Goal: Transaction & Acquisition: Obtain resource

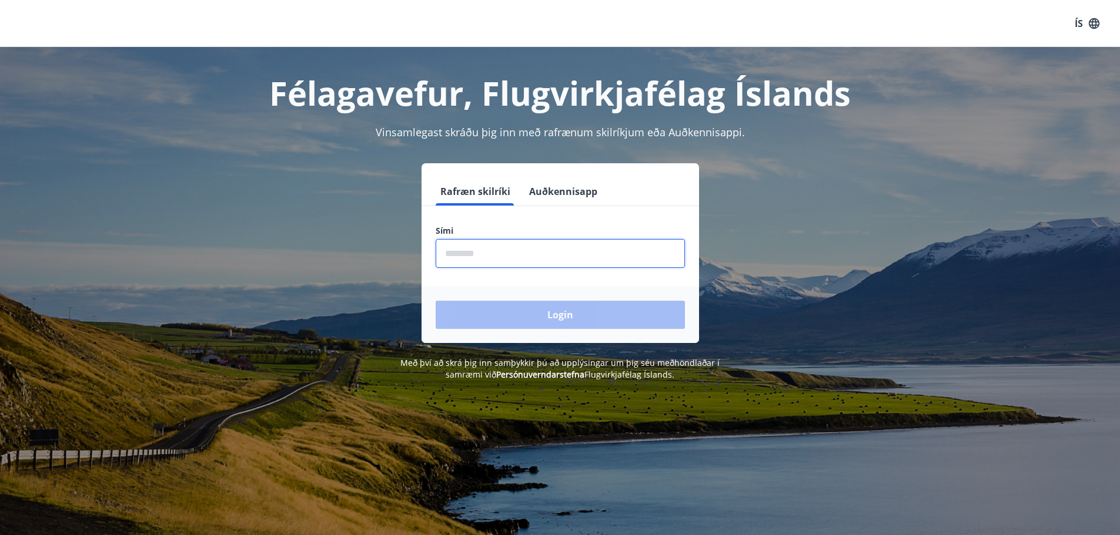
click at [501, 259] on input "phone" at bounding box center [560, 253] width 249 height 29
type input "********"
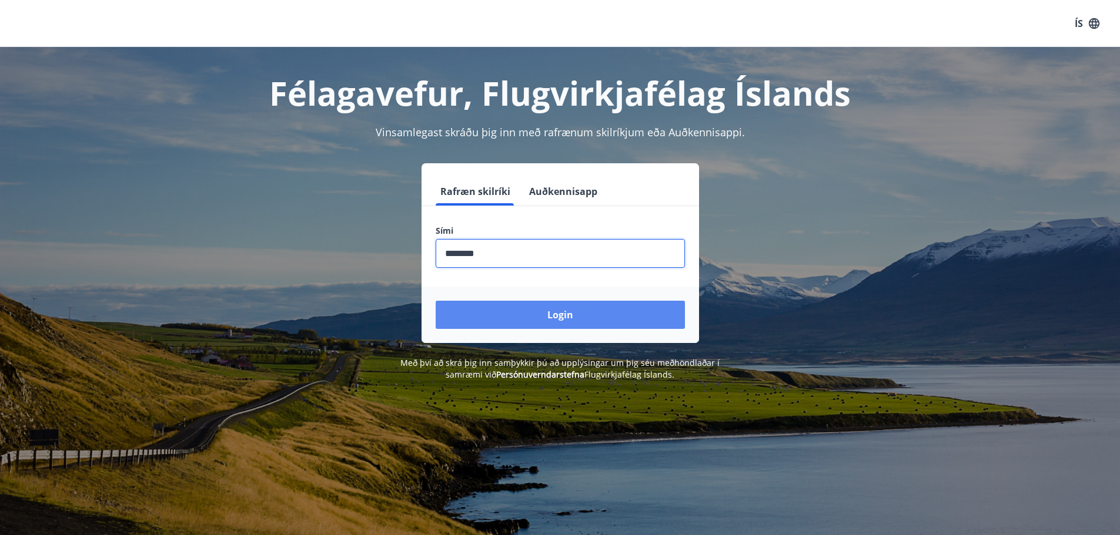
click at [523, 317] on button "Login" at bounding box center [560, 315] width 249 height 28
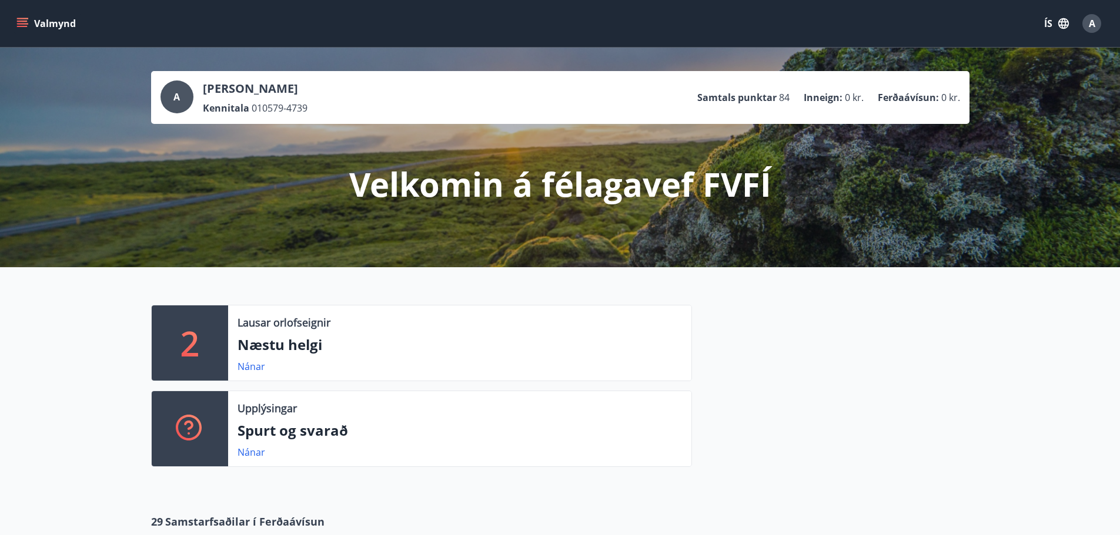
click at [24, 24] on icon "menu" at bounding box center [23, 23] width 13 height 1
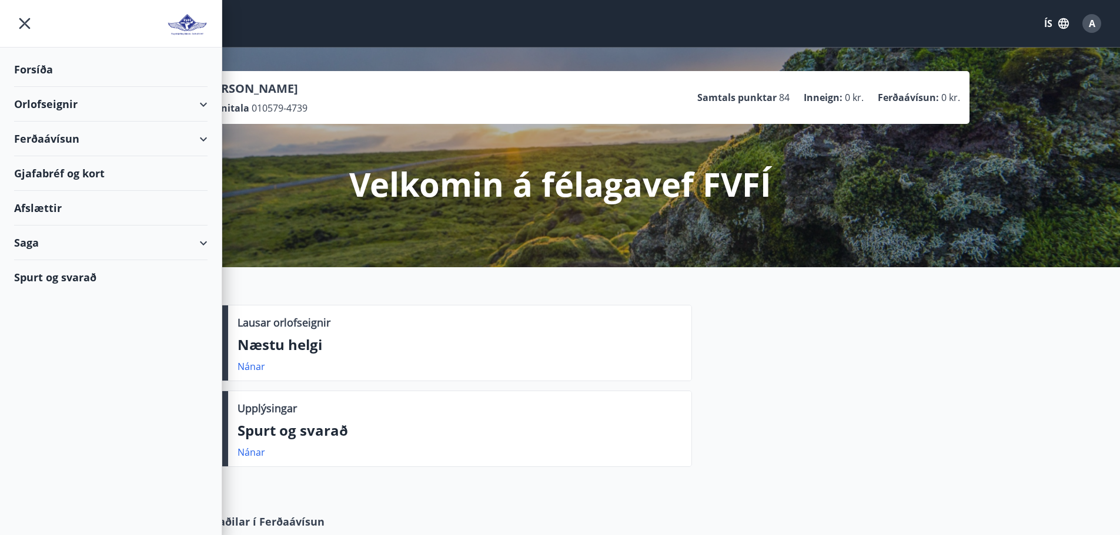
click at [203, 106] on div "Orlofseignir" at bounding box center [110, 104] width 193 height 35
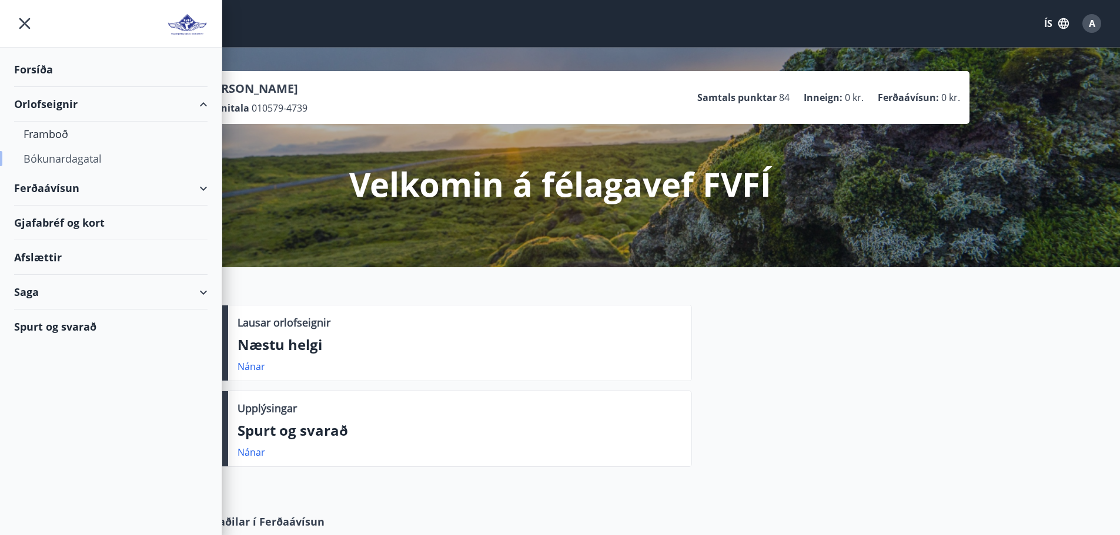
click at [79, 159] on div "Bókunardagatal" at bounding box center [111, 158] width 175 height 25
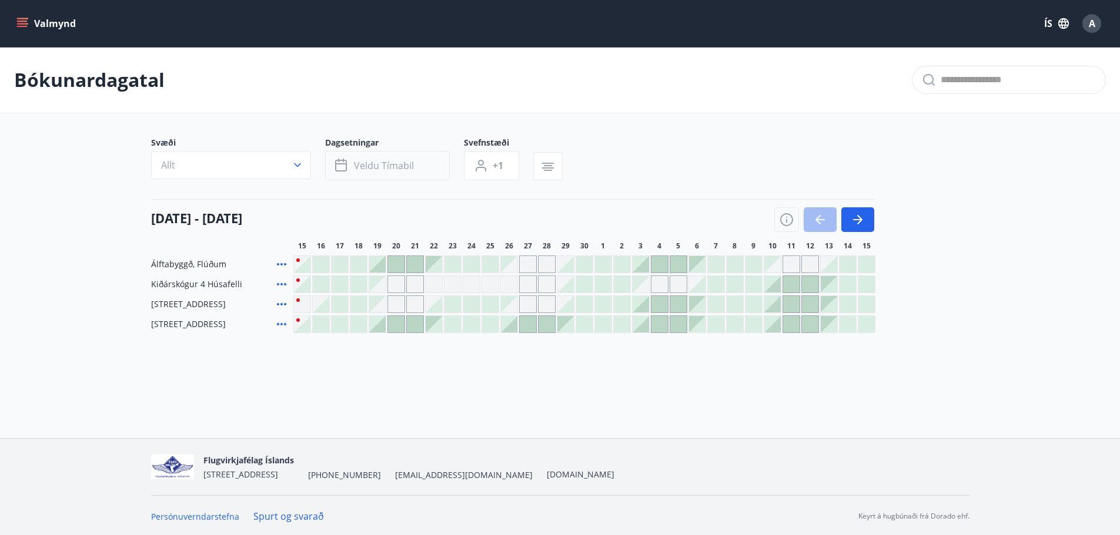
click at [389, 164] on span "Veldu tímabil" at bounding box center [384, 165] width 60 height 13
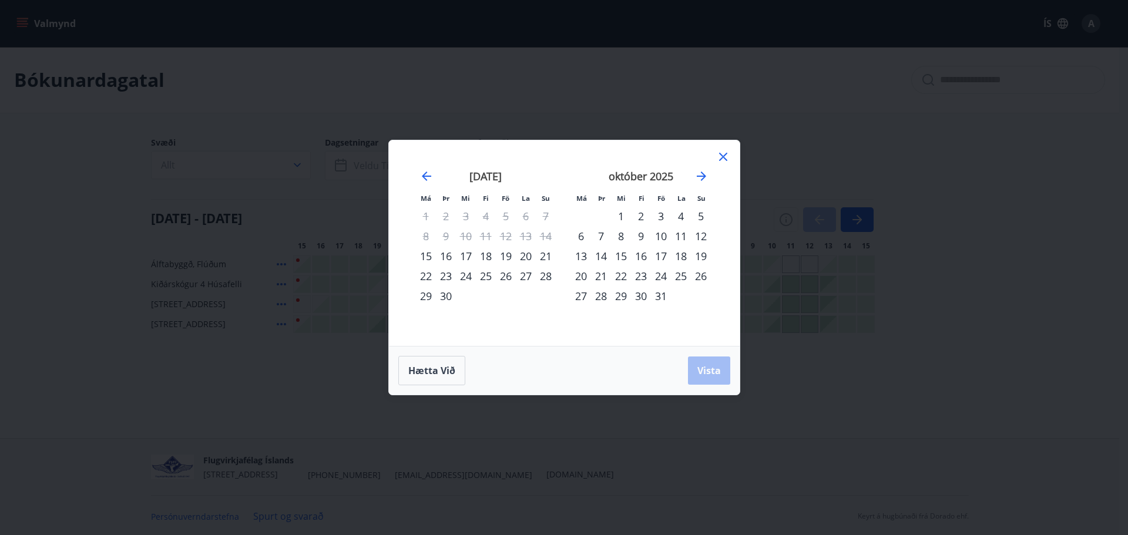
click at [723, 155] on icon at bounding box center [723, 157] width 14 height 14
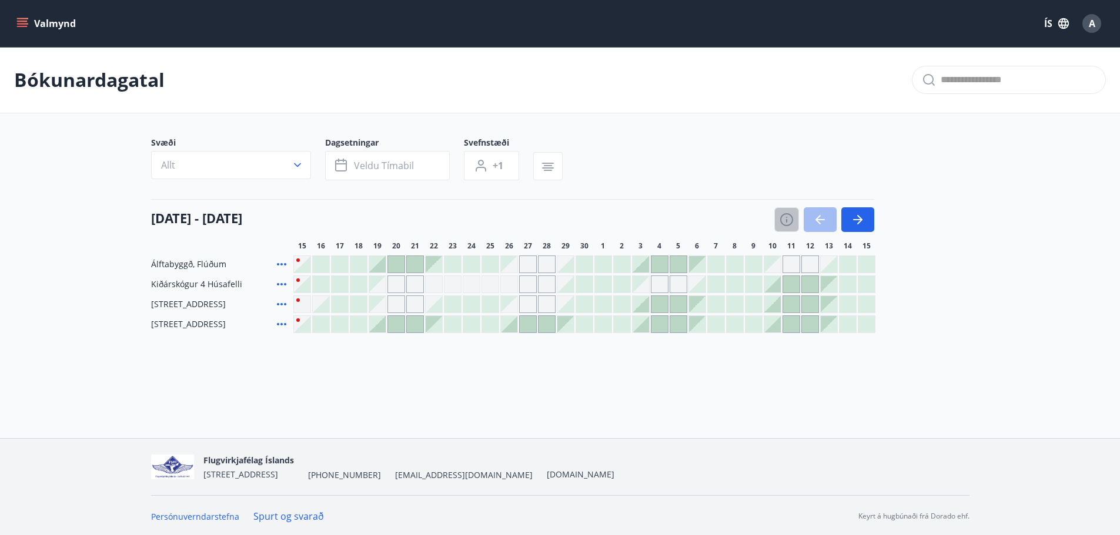
click at [786, 216] on icon "button" at bounding box center [786, 220] width 14 height 14
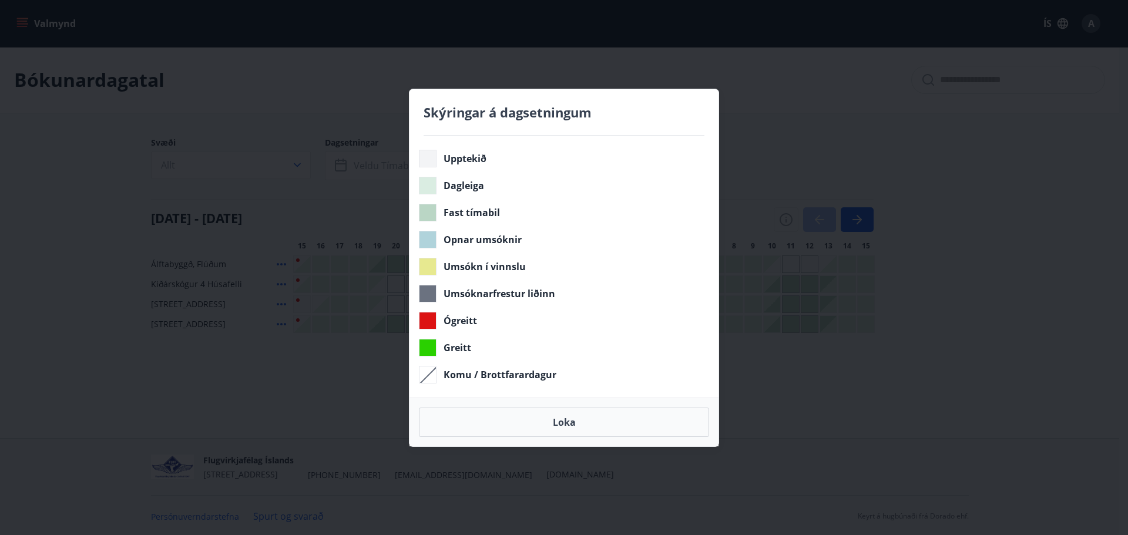
click at [786, 216] on div "Skýringar á dagsetningum Upptekið Dagleiga Fast tímabil Opnar umsóknir Umsókn í…" at bounding box center [564, 267] width 1128 height 535
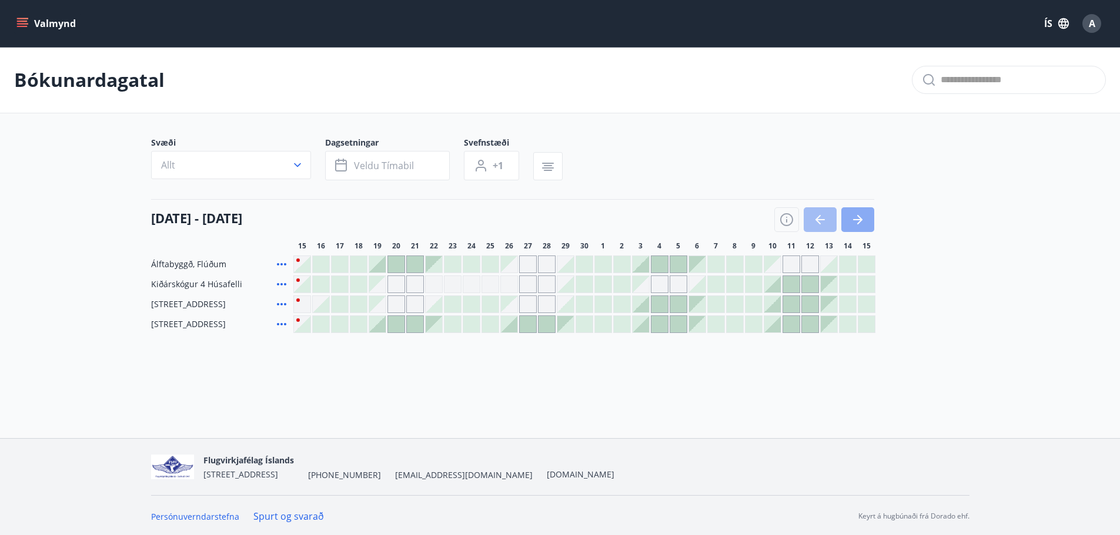
click at [856, 219] on icon "button" at bounding box center [857, 220] width 14 height 14
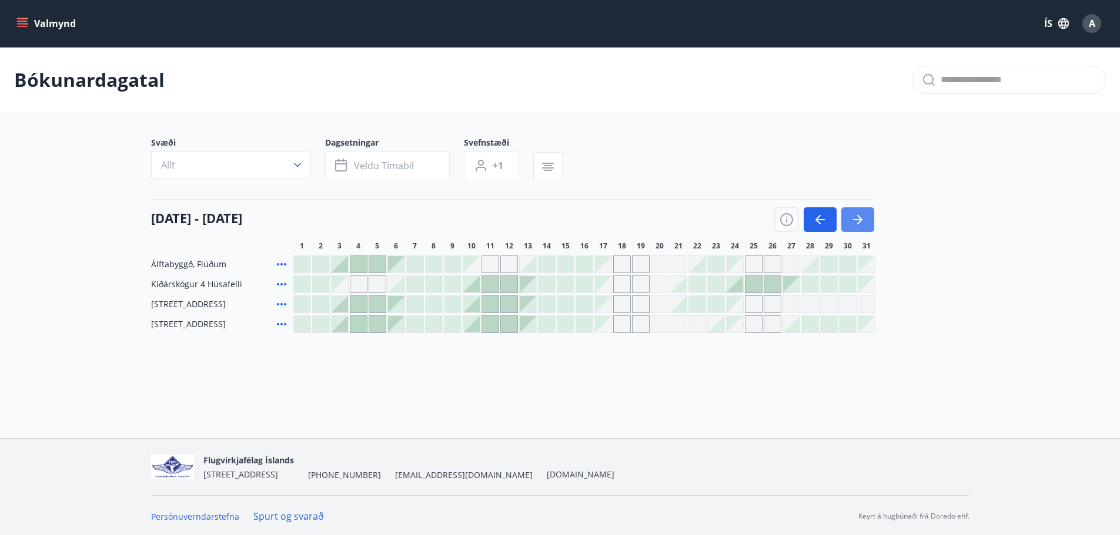
click at [856, 218] on icon "button" at bounding box center [857, 220] width 14 height 14
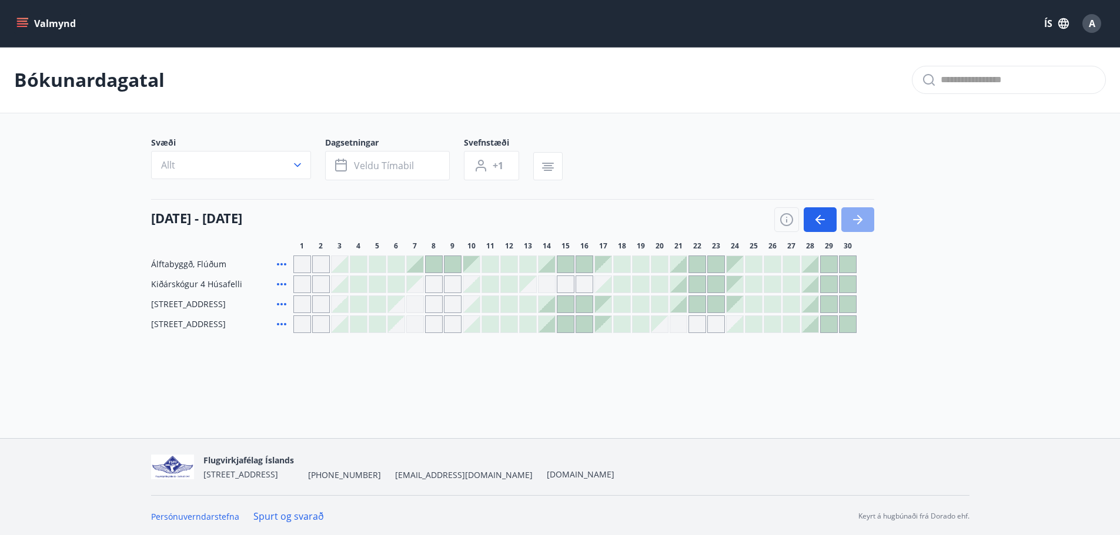
click at [856, 218] on icon "button" at bounding box center [857, 220] width 14 height 14
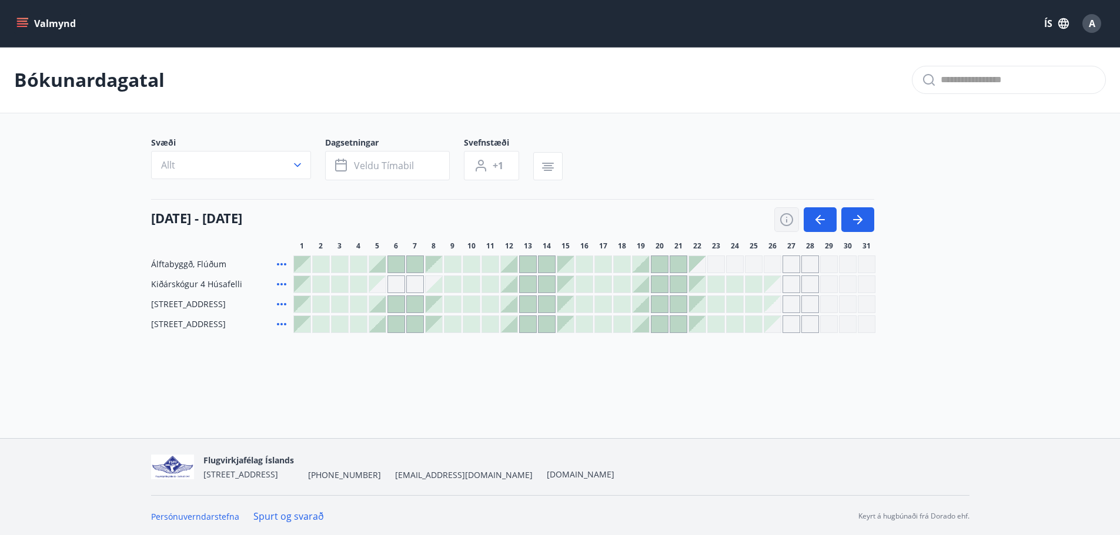
click at [788, 217] on icon "button" at bounding box center [786, 220] width 14 height 14
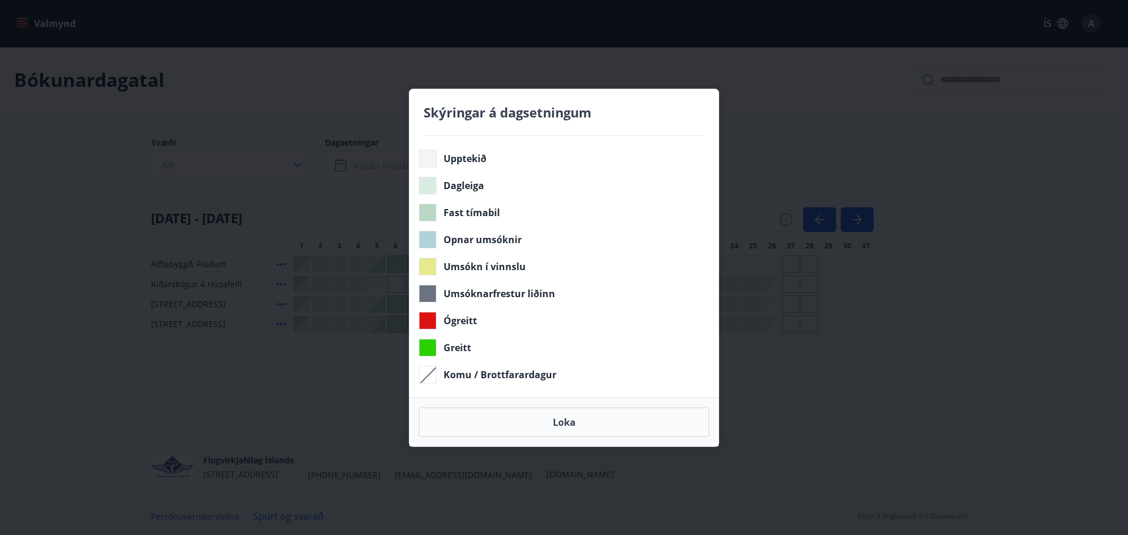
drag, startPoint x: 538, startPoint y: 416, endPoint x: 450, endPoint y: 341, distance: 115.1
click at [538, 416] on button "Loka" at bounding box center [564, 422] width 290 height 29
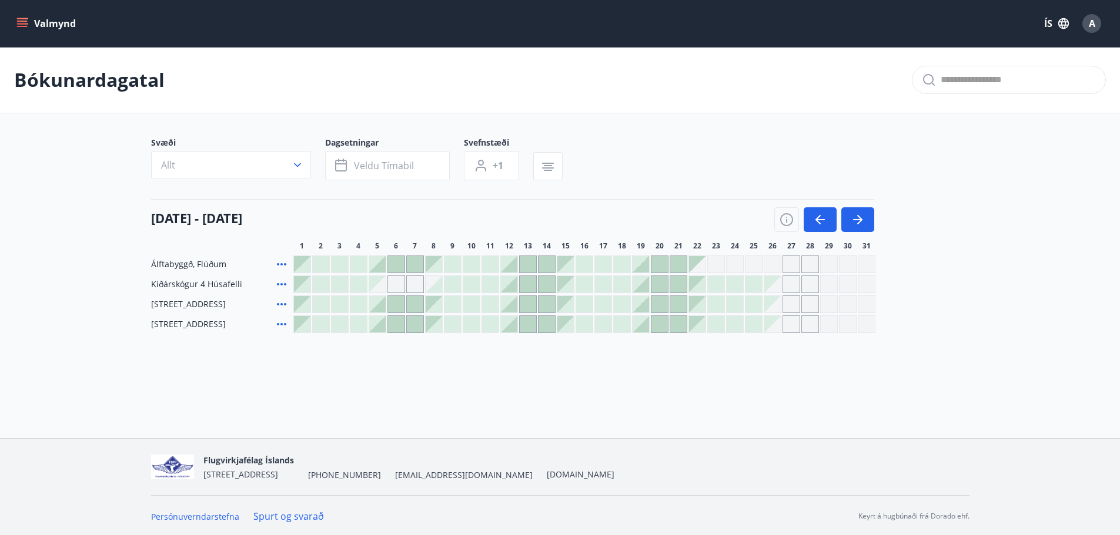
click at [282, 284] on icon at bounding box center [281, 284] width 9 height 2
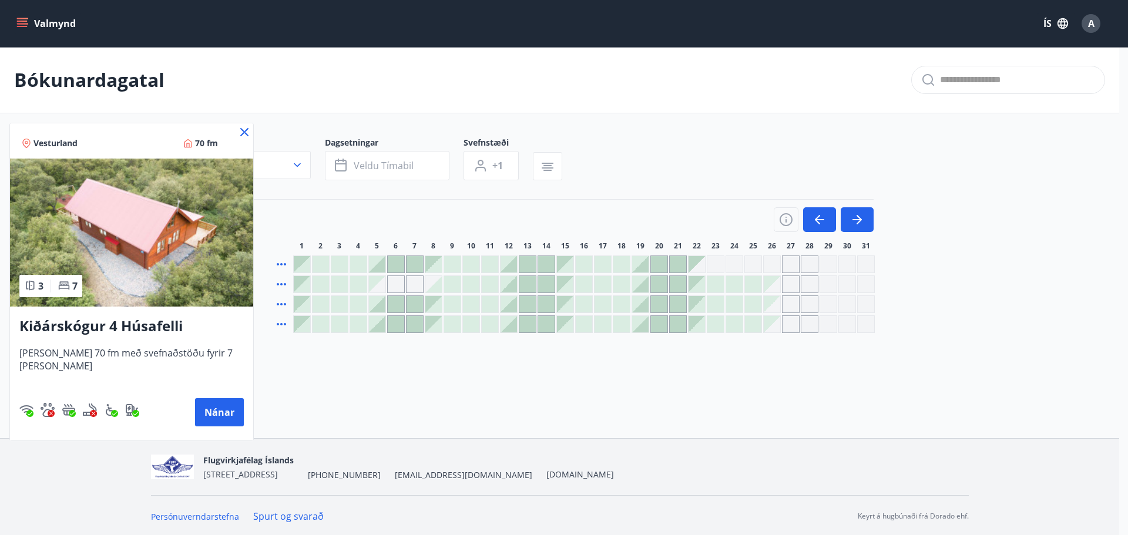
click at [408, 93] on div at bounding box center [564, 267] width 1128 height 535
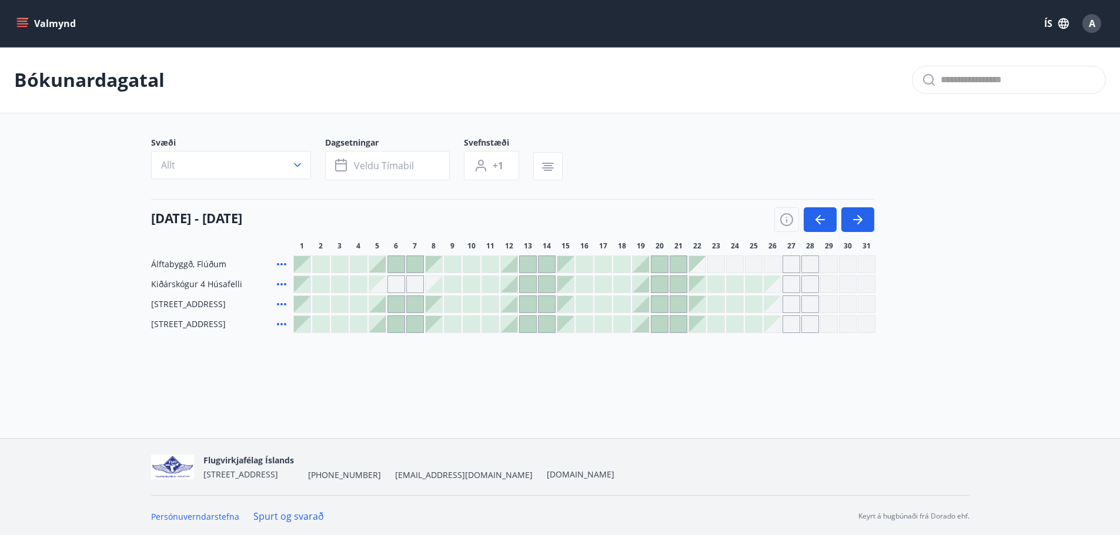
click at [26, 25] on icon "menu" at bounding box center [22, 24] width 12 height 12
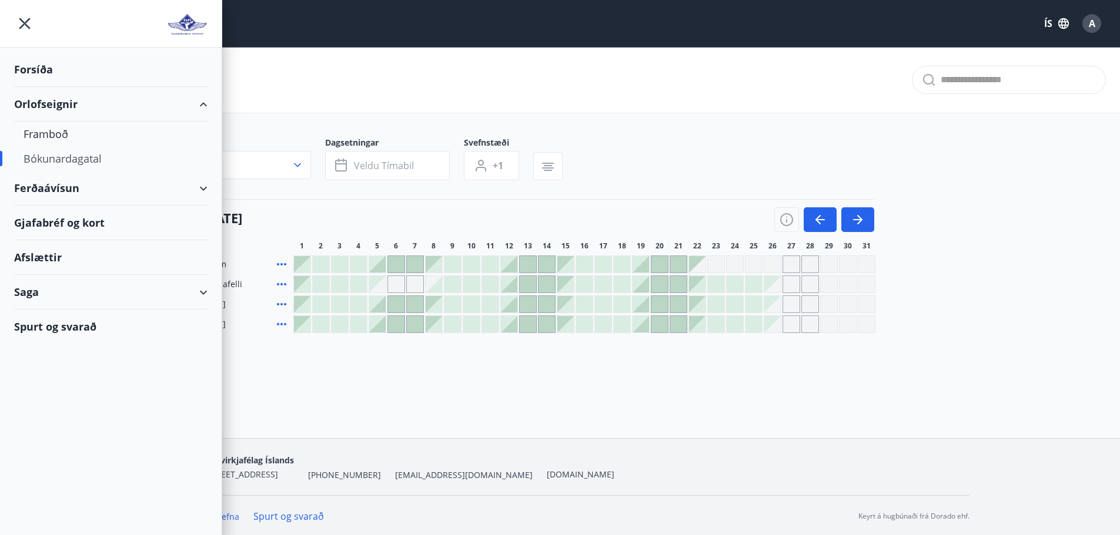
click at [41, 257] on div "Afslættir" at bounding box center [110, 257] width 193 height 35
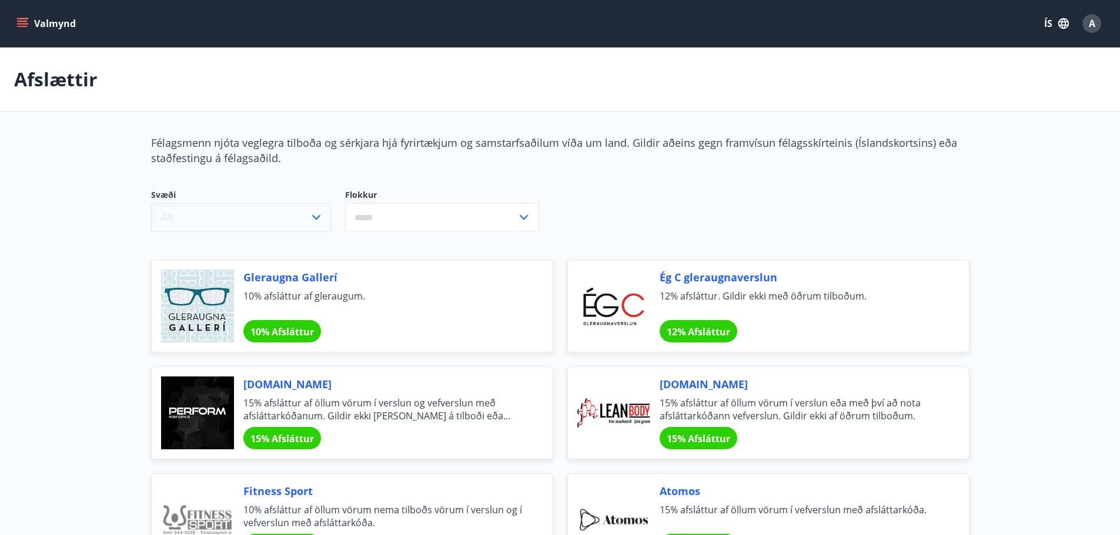
click at [316, 220] on icon "button" at bounding box center [316, 217] width 14 height 14
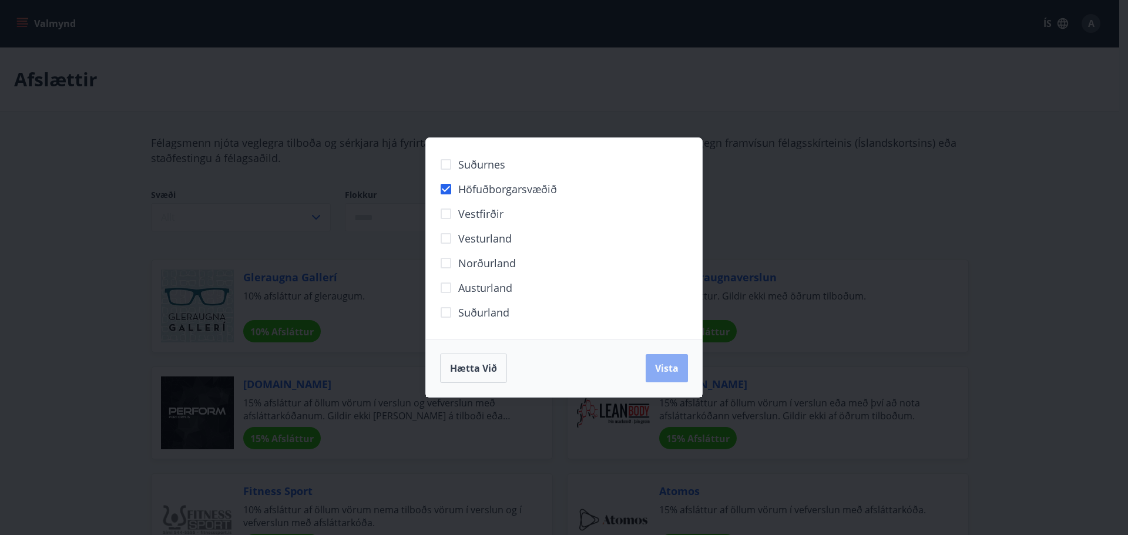
click at [671, 366] on span "Vista" at bounding box center [667, 368] width 24 height 13
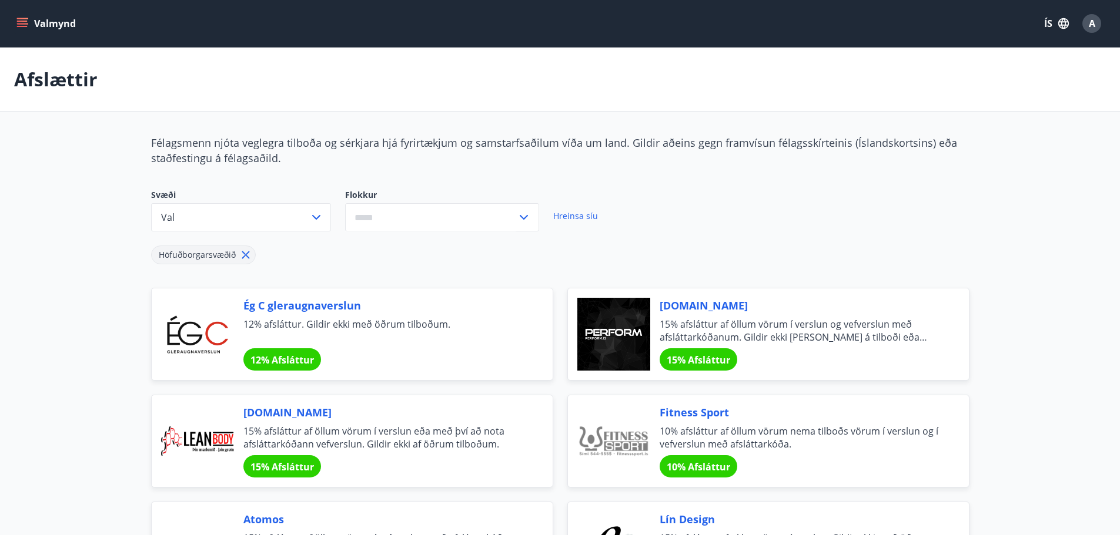
click at [572, 219] on link "Hreinsa síu" at bounding box center [575, 216] width 45 height 26
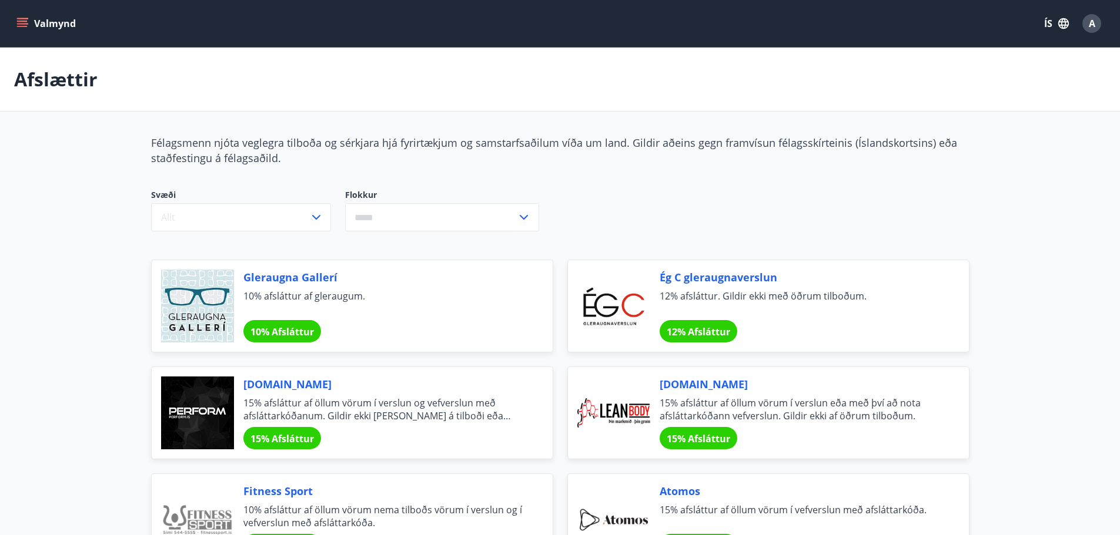
click at [524, 215] on icon at bounding box center [524, 217] width 14 height 14
click at [379, 386] on li "Heimilið" at bounding box center [442, 390] width 193 height 21
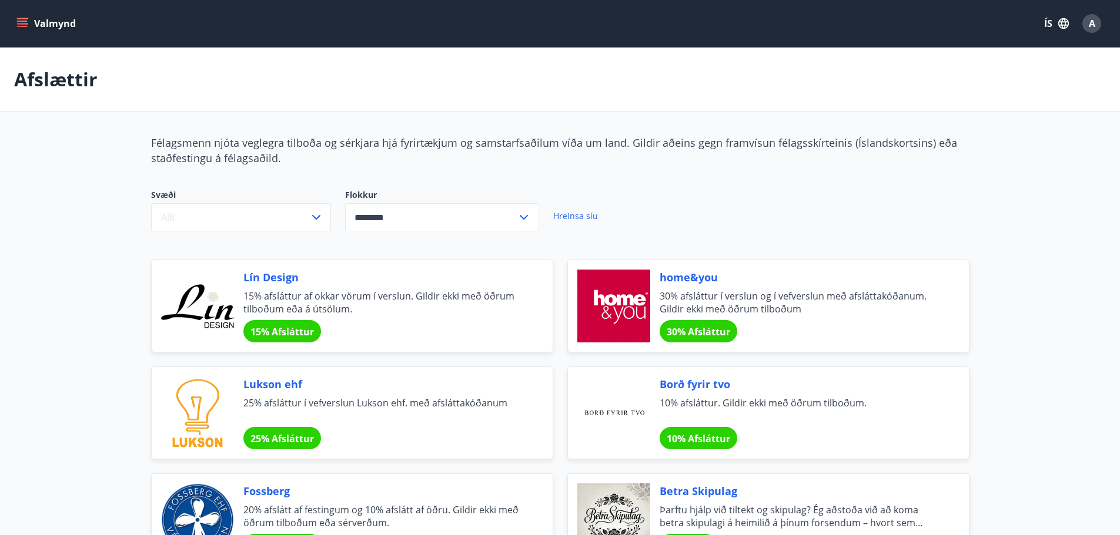
type input "********"
click at [21, 23] on icon "menu" at bounding box center [22, 24] width 12 height 12
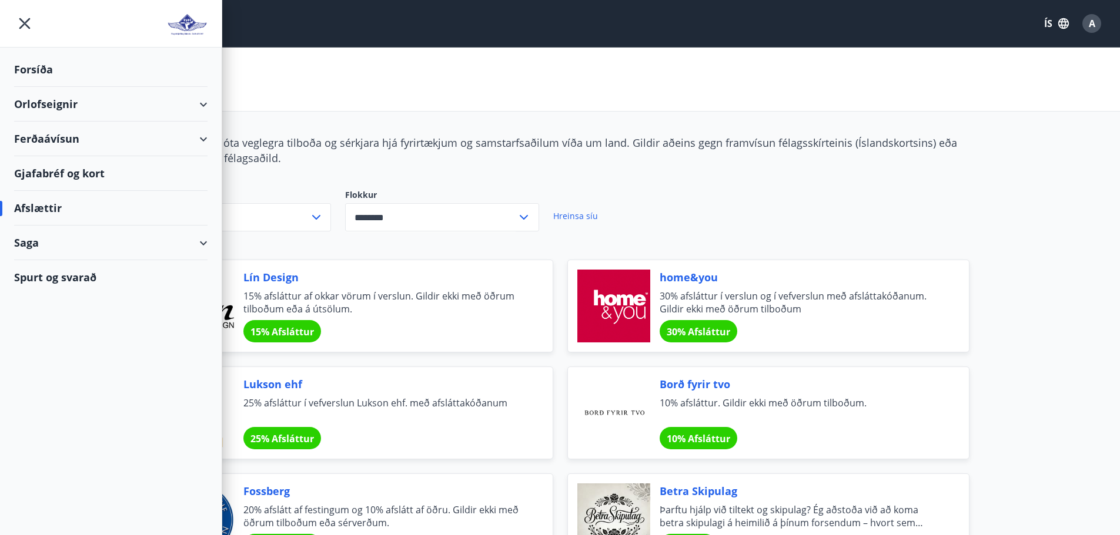
click at [201, 140] on div "Ferðaávísun" at bounding box center [110, 139] width 193 height 35
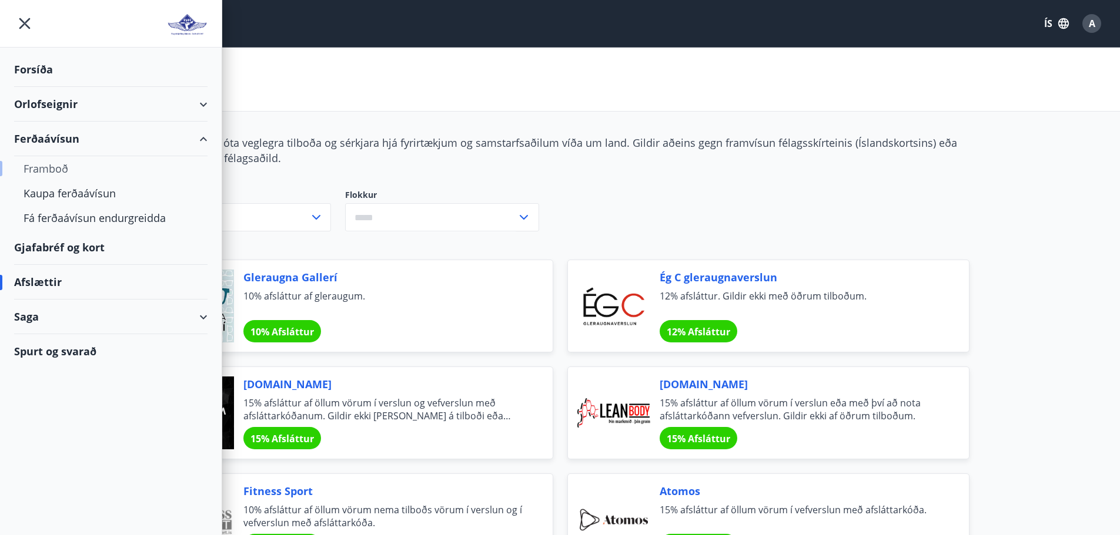
click at [63, 173] on div "Framboð" at bounding box center [111, 168] width 175 height 25
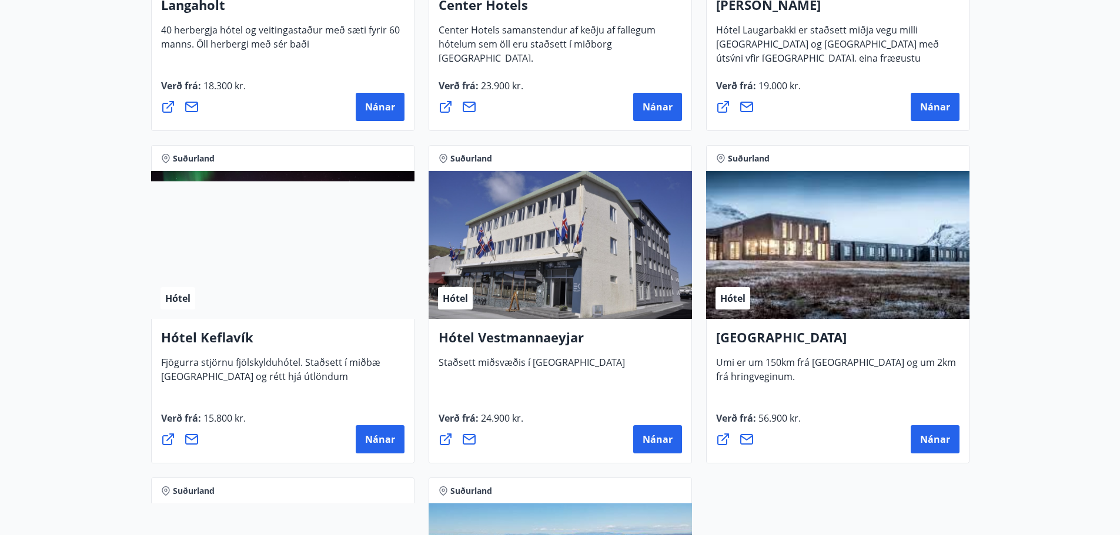
scroll to position [2939, 0]
